Goal: Task Accomplishment & Management: Use online tool/utility

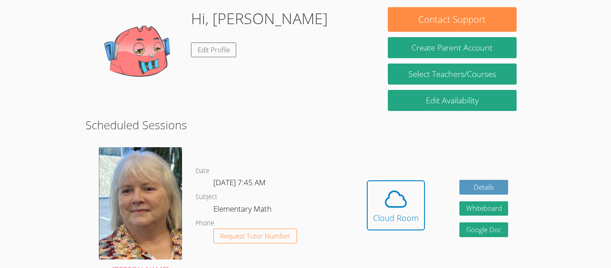
scroll to position [138, 0]
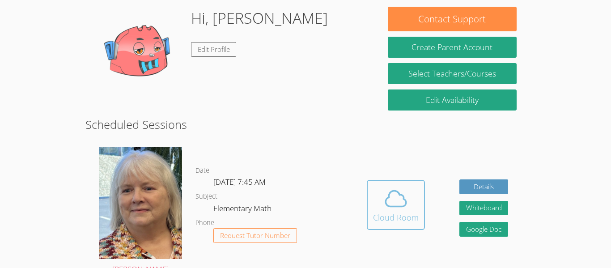
click at [386, 189] on icon at bounding box center [395, 198] width 25 height 25
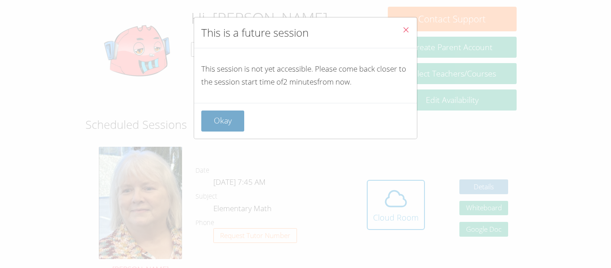
click at [204, 121] on button "Okay" at bounding box center [222, 121] width 43 height 21
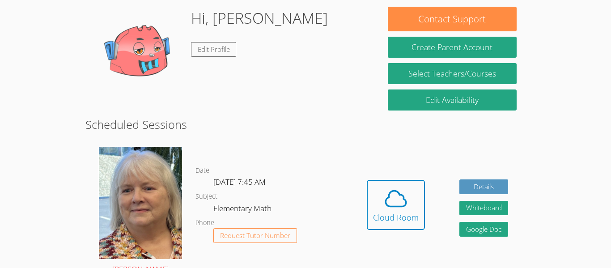
click at [179, 157] on img at bounding box center [140, 203] width 83 height 112
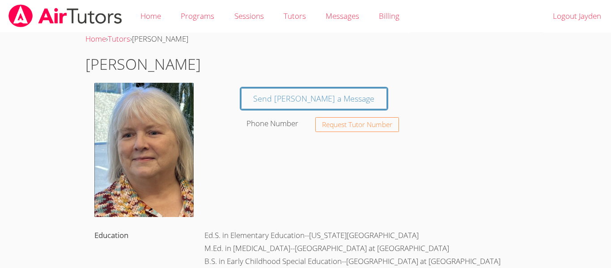
click at [179, 157] on img at bounding box center [143, 150] width 99 height 134
click at [144, 15] on link "Home" at bounding box center [151, 16] width 40 height 33
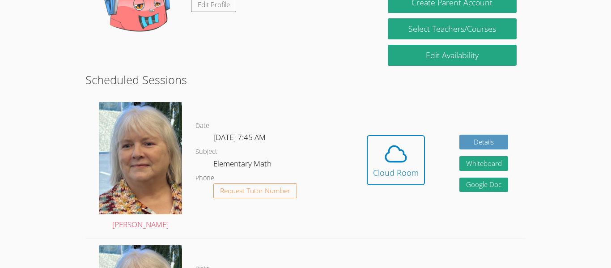
scroll to position [149, 0]
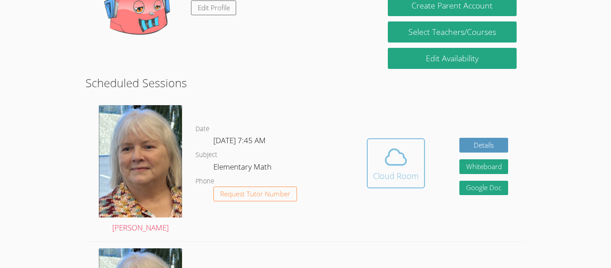
click at [405, 170] on div "Cloud Room" at bounding box center [396, 176] width 46 height 13
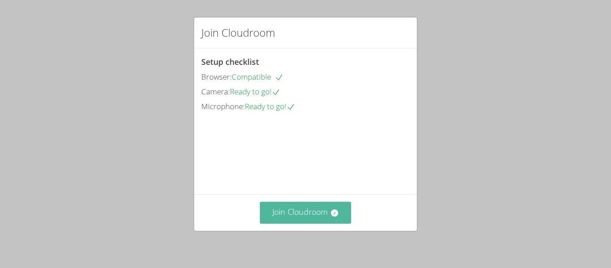
click at [329, 209] on button "Join Cloudroom" at bounding box center [306, 213] width 92 height 22
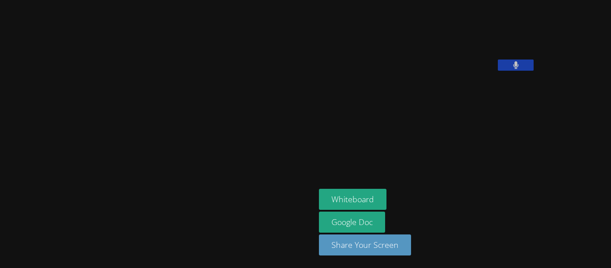
click at [498, 71] on button at bounding box center [516, 65] width 36 height 11
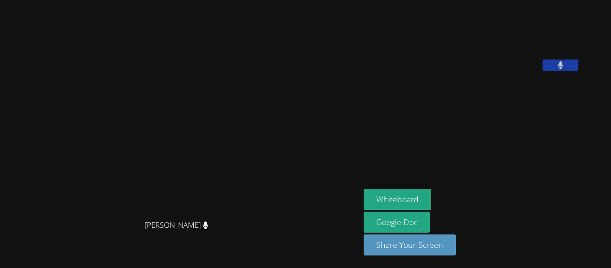
click at [563, 69] on icon at bounding box center [560, 65] width 5 height 8
click at [578, 71] on button at bounding box center [561, 65] width 36 height 11
click at [431, 198] on button "Whiteboard" at bounding box center [398, 199] width 68 height 21
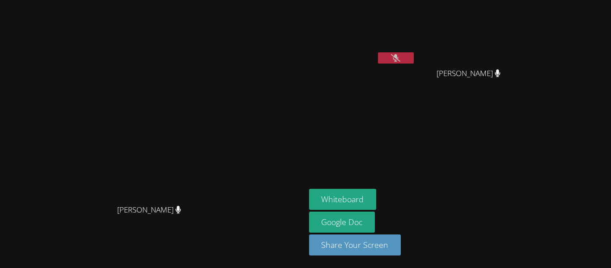
click at [414, 61] on button at bounding box center [396, 57] width 36 height 11
click at [414, 56] on button at bounding box center [396, 57] width 36 height 11
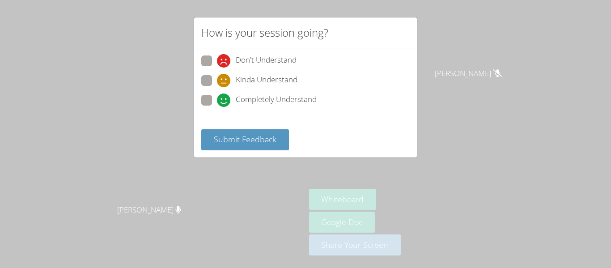
click at [217, 107] on span at bounding box center [217, 107] width 0 height 0
click at [217, 95] on input "Completely Understand" at bounding box center [221, 99] width 8 height 8
radio input "true"
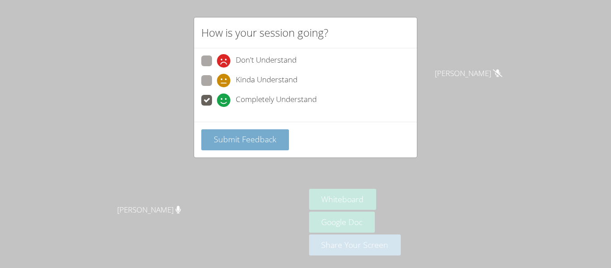
click at [220, 136] on span "Submit Feedback" at bounding box center [245, 139] width 63 height 11
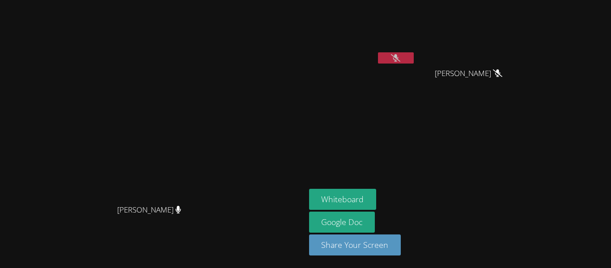
click at [414, 63] on button at bounding box center [396, 57] width 36 height 11
click at [414, 56] on button at bounding box center [396, 57] width 36 height 11
click at [416, 51] on video at bounding box center [362, 34] width 106 height 60
click at [414, 60] on button at bounding box center [396, 57] width 36 height 11
